Goal: Find specific page/section: Find specific page/section

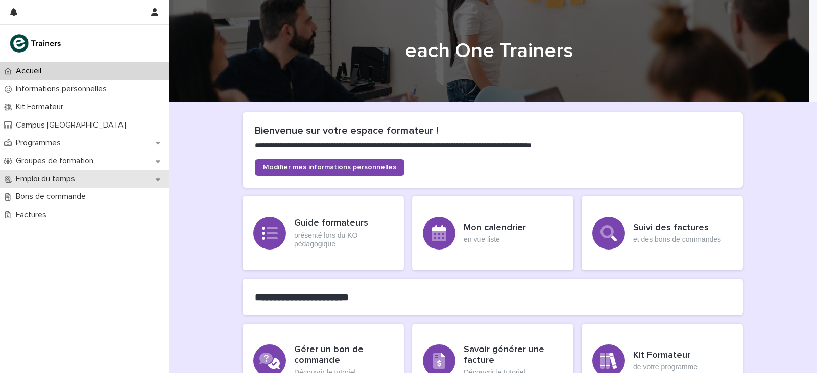
click at [140, 177] on div "Emploi du temps" at bounding box center [84, 179] width 169 height 18
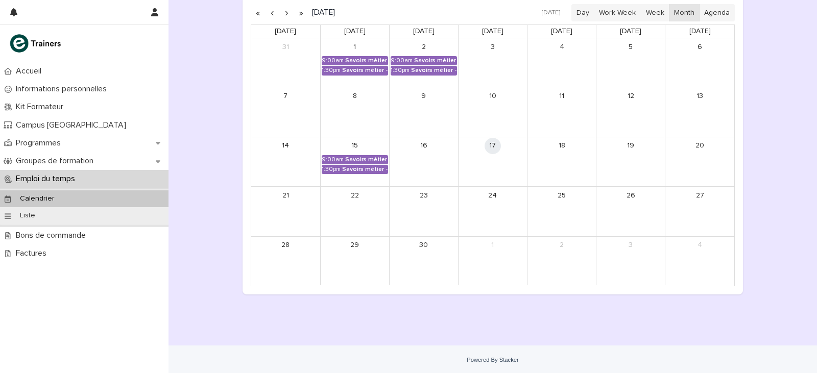
scroll to position [181, 0]
click at [279, 12] on button "button" at bounding box center [286, 11] width 14 height 16
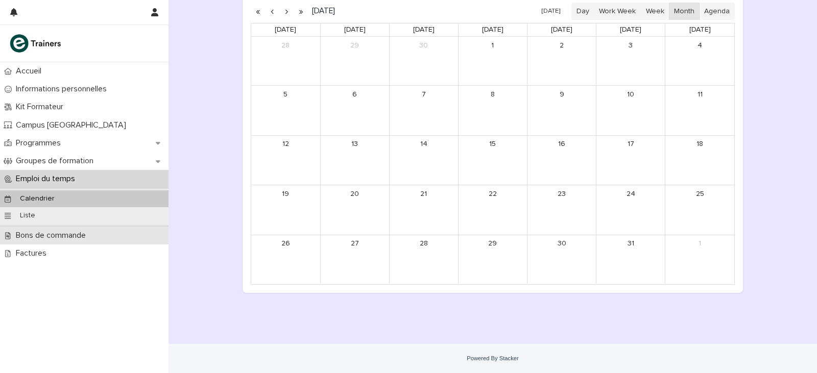
click at [90, 232] on p "Bons de commande" at bounding box center [53, 236] width 82 height 10
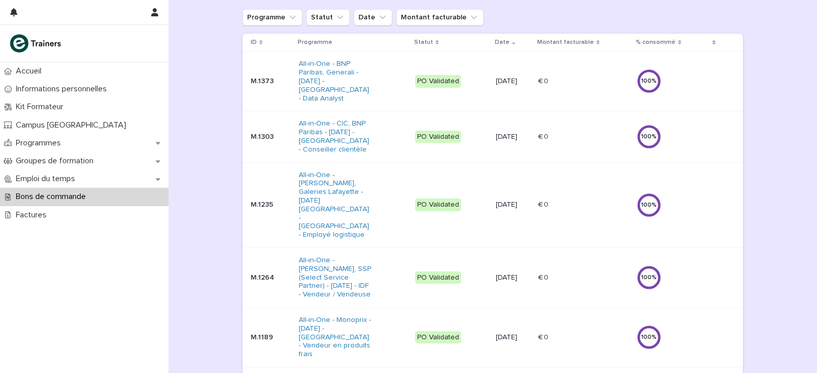
scroll to position [153, 0]
